Goal: Transaction & Acquisition: Purchase product/service

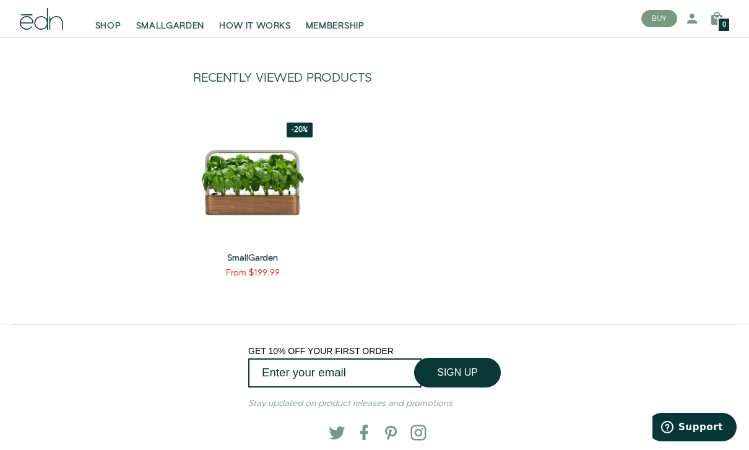
scroll to position [1232, 0]
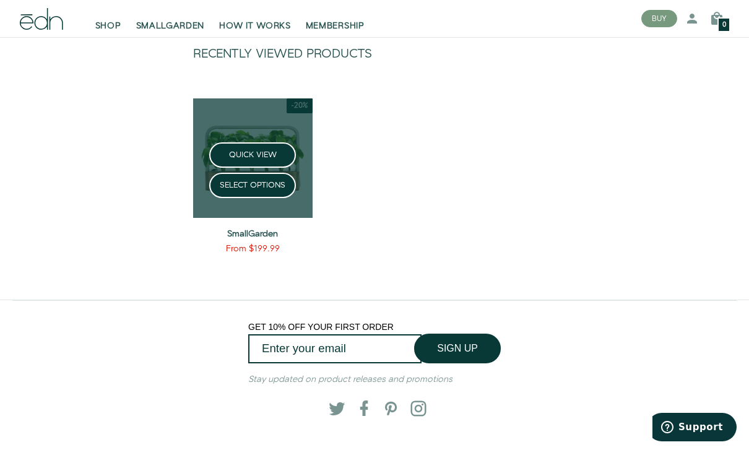
click at [257, 137] on link at bounding box center [253, 158] width 120 height 120
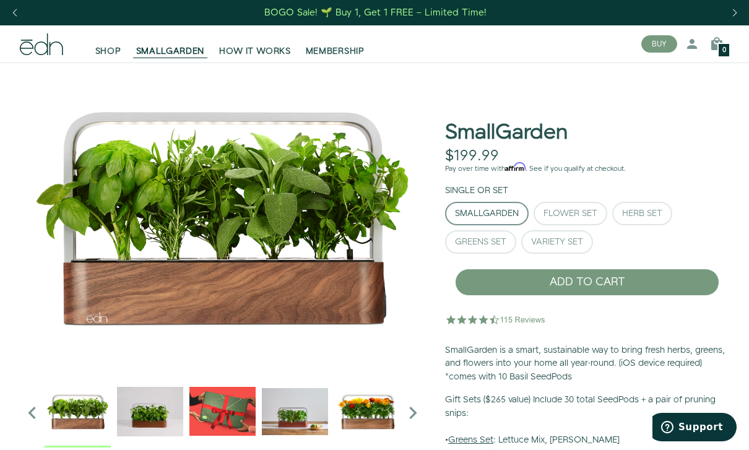
click at [170, 245] on img "1 / 6" at bounding box center [223, 218] width 406 height 310
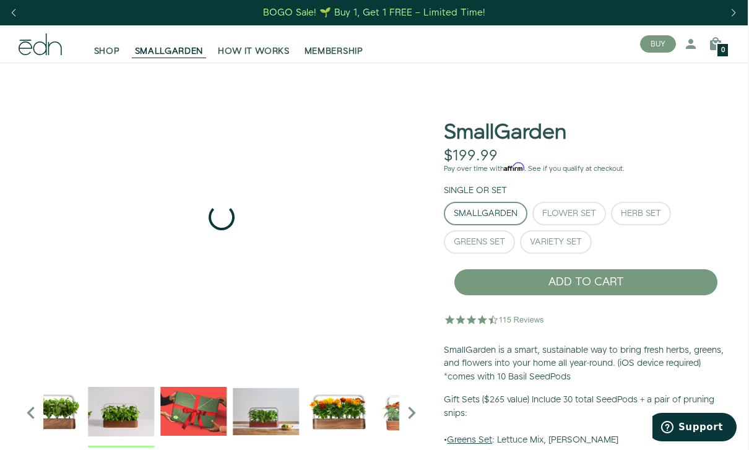
click at [133, 420] on img "2 / 6" at bounding box center [121, 411] width 66 height 66
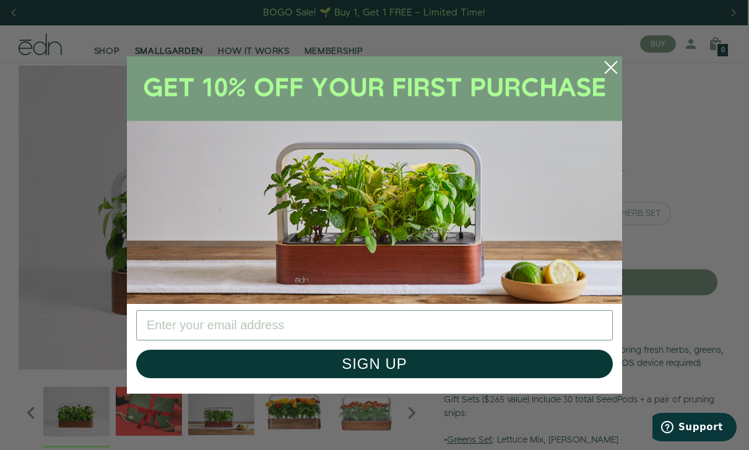
click at [604, 71] on circle "Close dialog" at bounding box center [611, 67] width 27 height 27
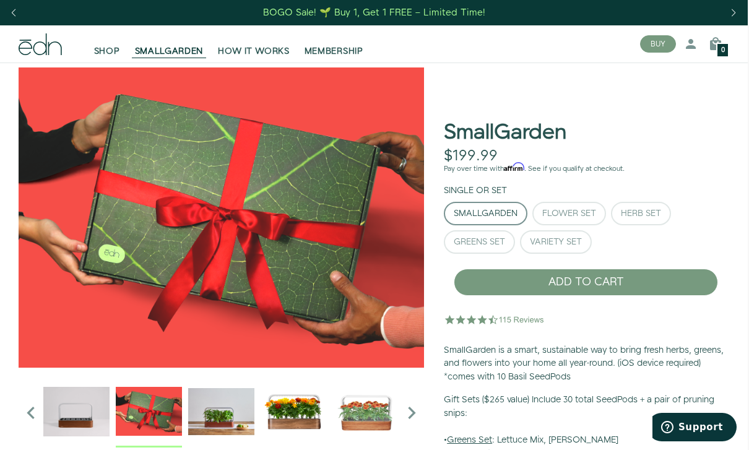
click at [408, 420] on icon "Next slide" at bounding box center [411, 413] width 25 height 25
click at [410, 416] on icon "Next slide" at bounding box center [411, 413] width 25 height 25
click at [410, 411] on icon "Next slide" at bounding box center [411, 413] width 25 height 25
click at [411, 411] on icon "Next slide" at bounding box center [411, 413] width 25 height 25
click at [410, 411] on icon "Next slide" at bounding box center [411, 413] width 25 height 25
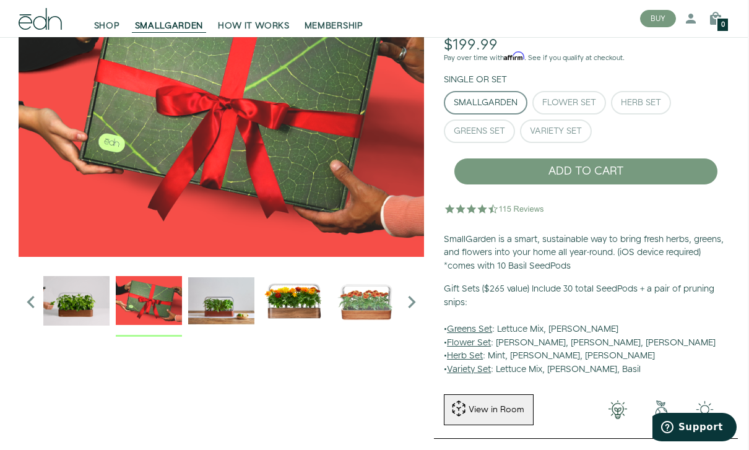
scroll to position [115, 1]
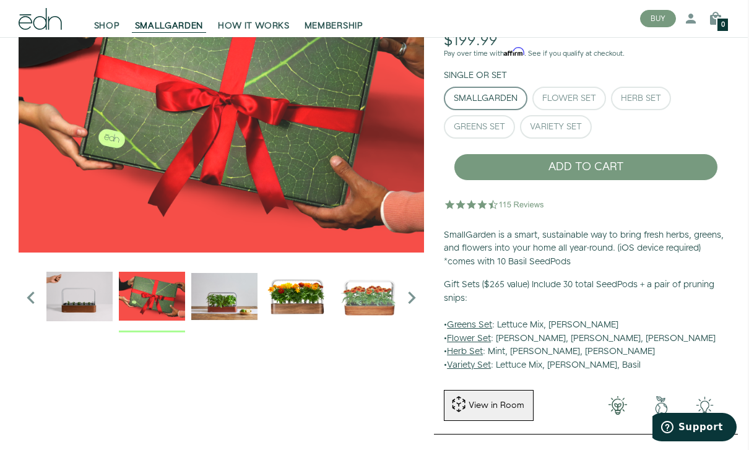
click at [90, 300] on img "2 / 6" at bounding box center [79, 296] width 66 height 66
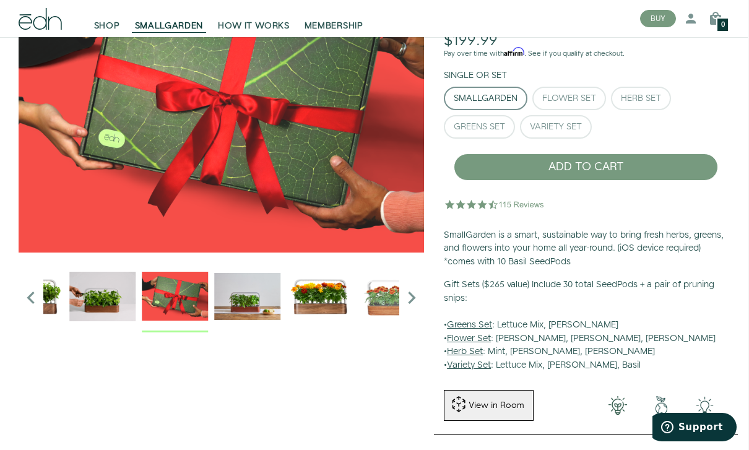
click at [414, 308] on icon "Next slide" at bounding box center [411, 297] width 25 height 25
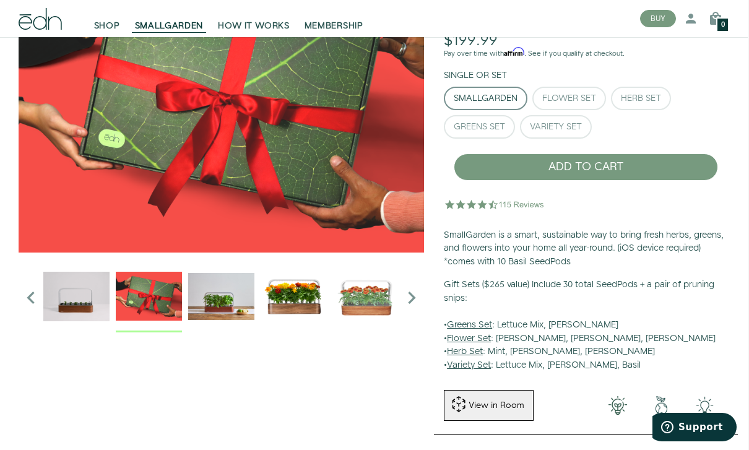
click at [405, 303] on icon "Next slide" at bounding box center [411, 297] width 25 height 25
click at [409, 301] on icon "Next slide" at bounding box center [411, 297] width 25 height 25
click at [411, 302] on icon "Next slide" at bounding box center [411, 297] width 25 height 25
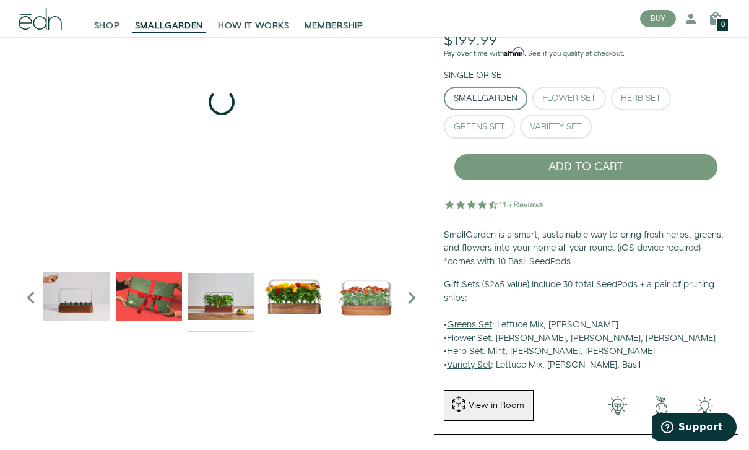
click at [214, 298] on img "4 / 6" at bounding box center [221, 296] width 66 height 66
click at [300, 305] on img "5 / 6" at bounding box center [294, 296] width 66 height 66
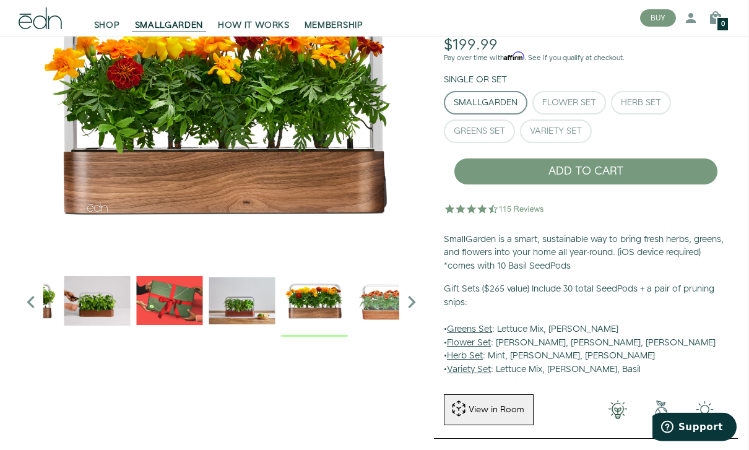
scroll to position [0, 1]
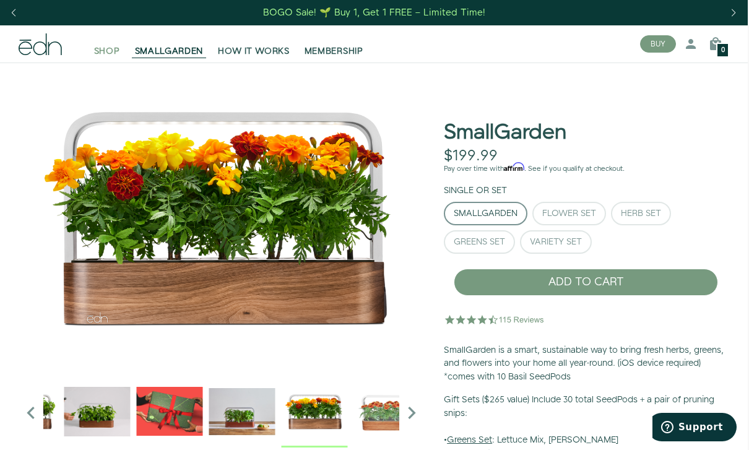
click at [99, 53] on span "SHOP" at bounding box center [107, 51] width 26 height 12
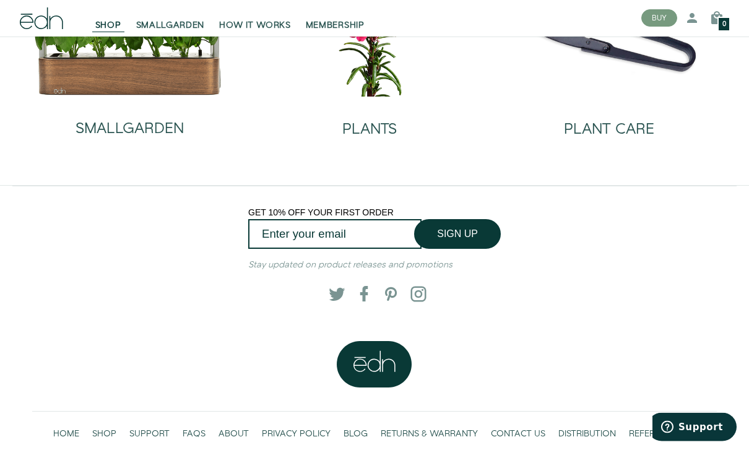
scroll to position [164, 0]
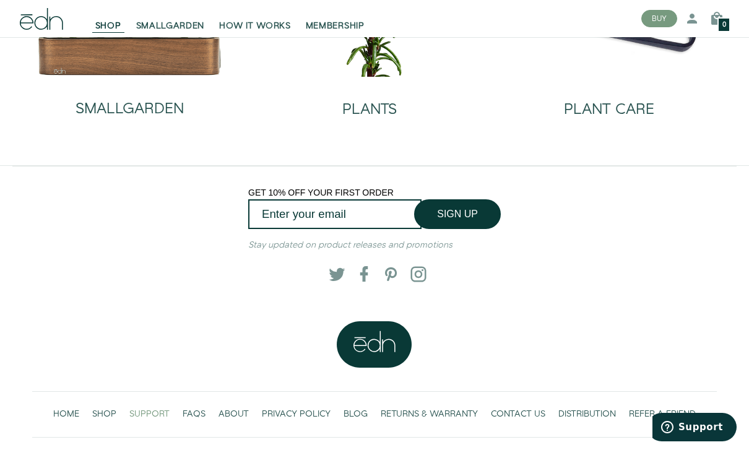
click at [146, 417] on span "SUPPORT" at bounding box center [149, 414] width 40 height 12
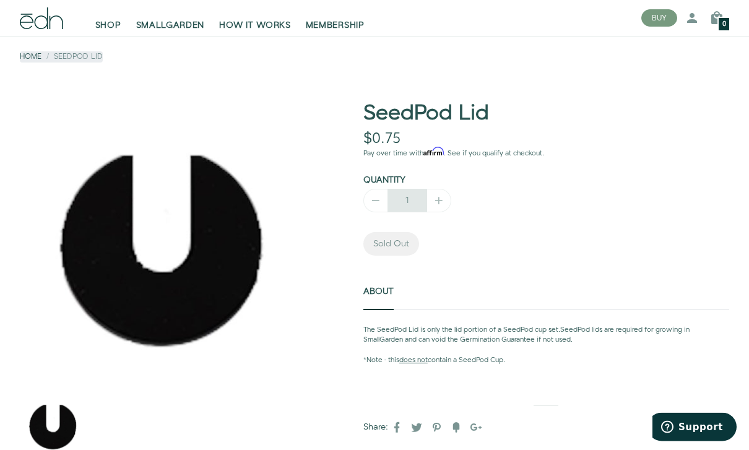
scroll to position [48, 0]
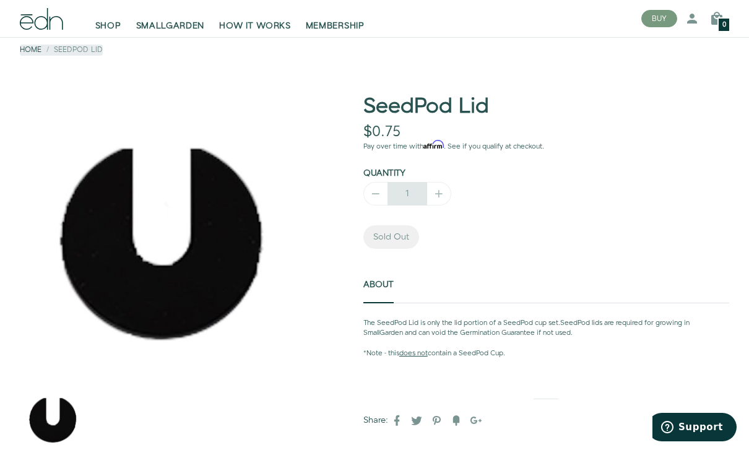
click at [438, 191] on div "1" at bounding box center [408, 194] width 88 height 24
click at [397, 239] on span "Sold Out" at bounding box center [392, 237] width 56 height 24
click at [60, 414] on img "1 / 1" at bounding box center [53, 419] width 66 height 66
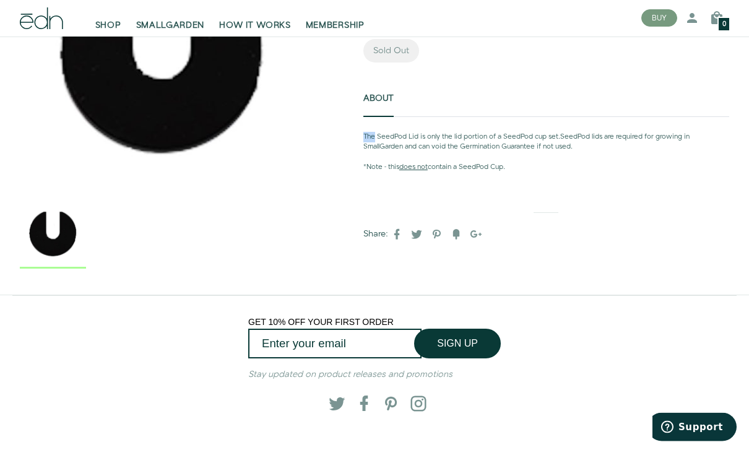
scroll to position [233, 0]
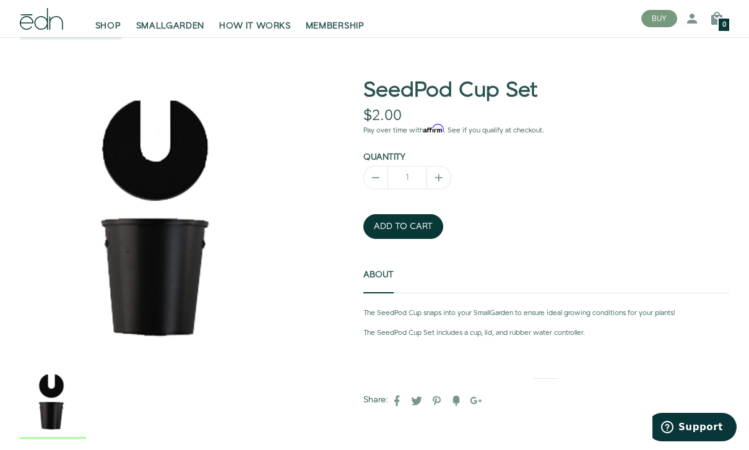
scroll to position [67, 0]
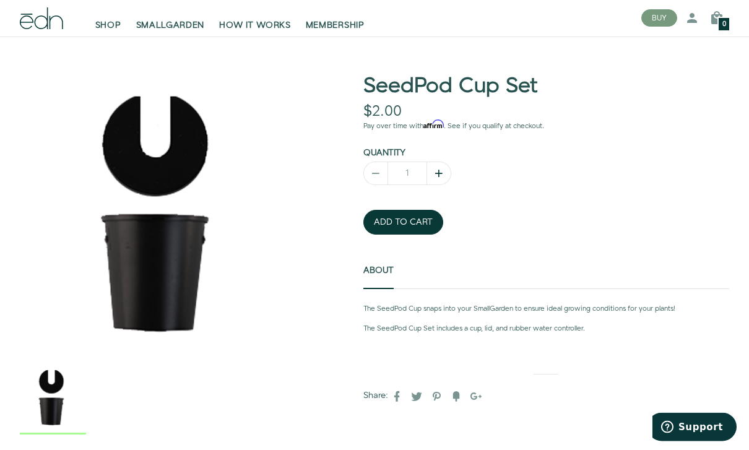
click at [435, 172] on icon "button" at bounding box center [439, 174] width 12 height 12
click at [407, 158] on div "Quantity 1" at bounding box center [547, 166] width 386 height 38
click at [442, 171] on icon "button" at bounding box center [439, 174] width 12 height 12
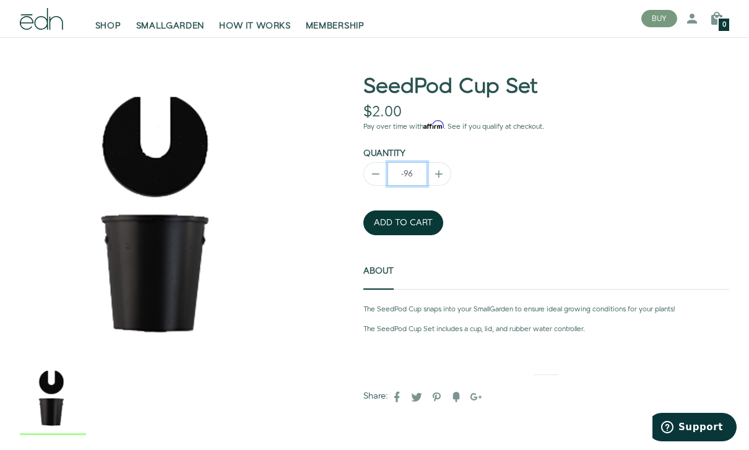
click at [406, 171] on input "-96" at bounding box center [408, 174] width 40 height 24
type input "1"
click at [410, 222] on button "ADD TO CART" at bounding box center [404, 223] width 80 height 25
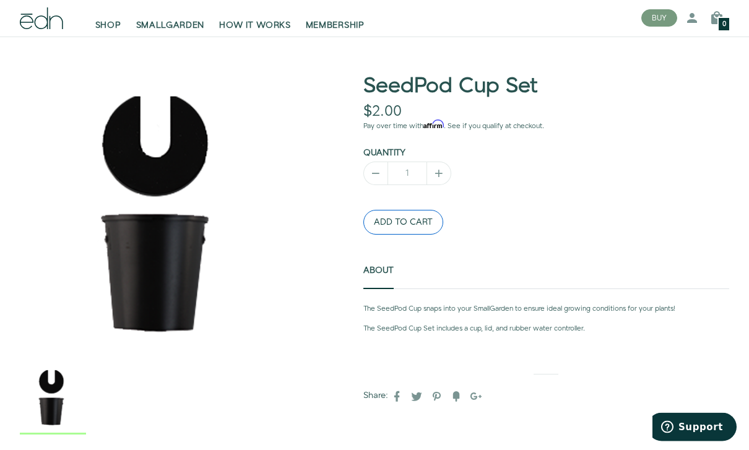
scroll to position [68, 0]
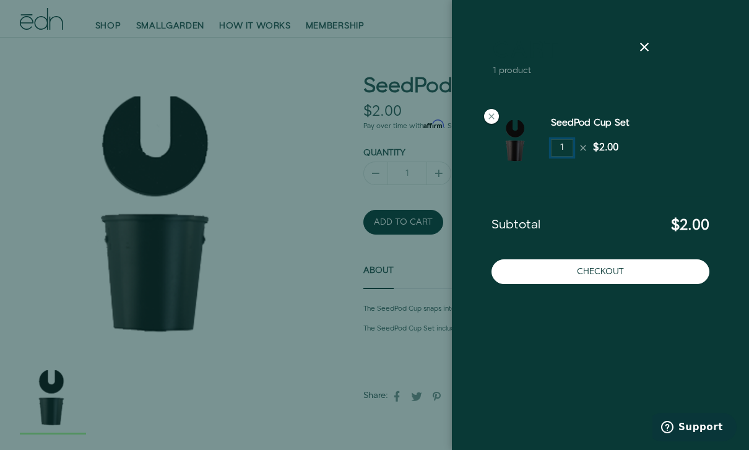
click at [564, 149] on input "1" at bounding box center [562, 147] width 22 height 17
type input "2"
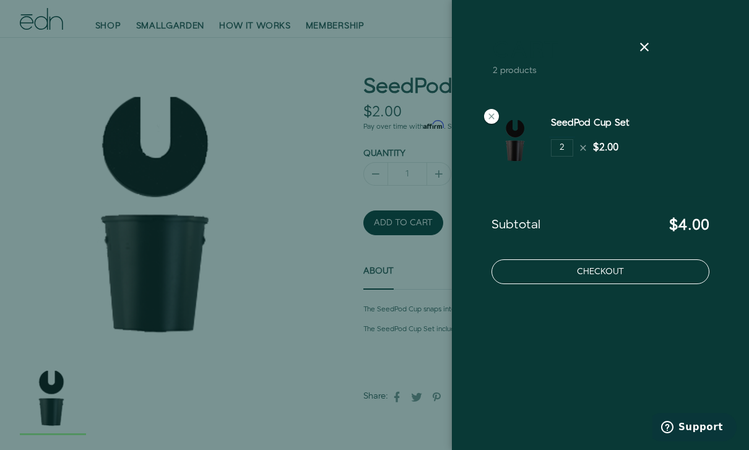
click at [575, 277] on button "Checkout" at bounding box center [601, 271] width 218 height 25
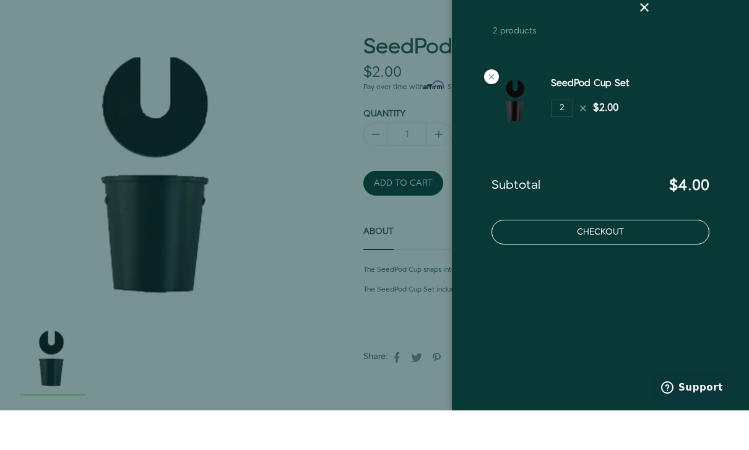
scroll to position [108, 0]
